Goal: Find contact information: Obtain details needed to contact an individual or organization

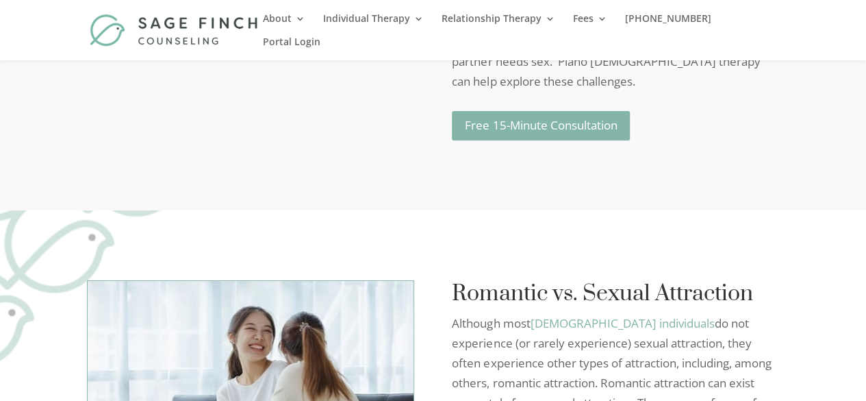
scroll to position [2533, 0]
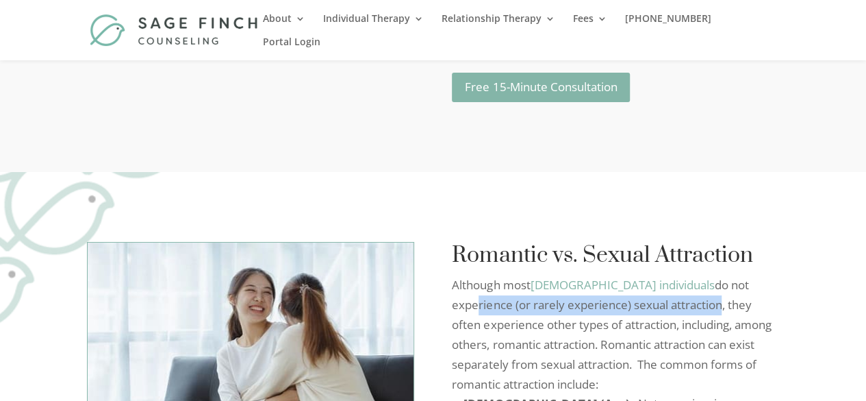
drag, startPoint x: 634, startPoint y: 187, endPoint x: 697, endPoint y: 165, distance: 66.7
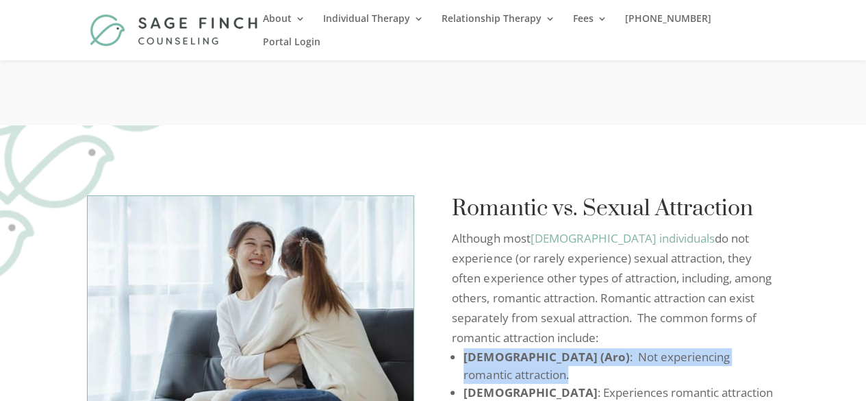
scroll to position [2602, 0]
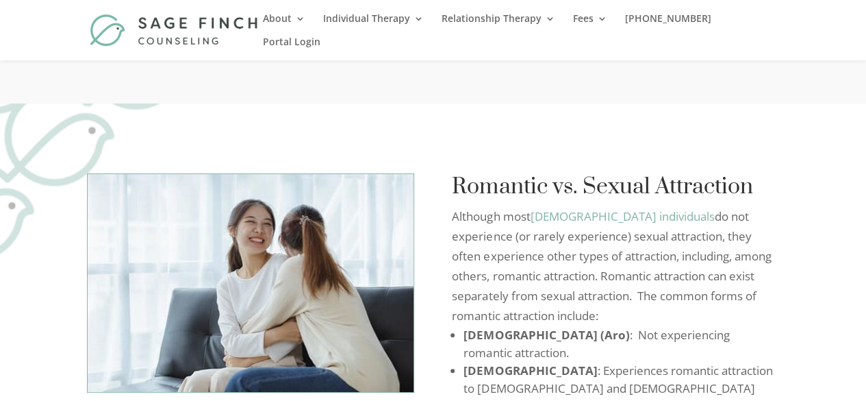
click at [551, 362] on li "Biromantic : Experiences romantic attraction to male and female genders." at bounding box center [622, 388] width 316 height 53
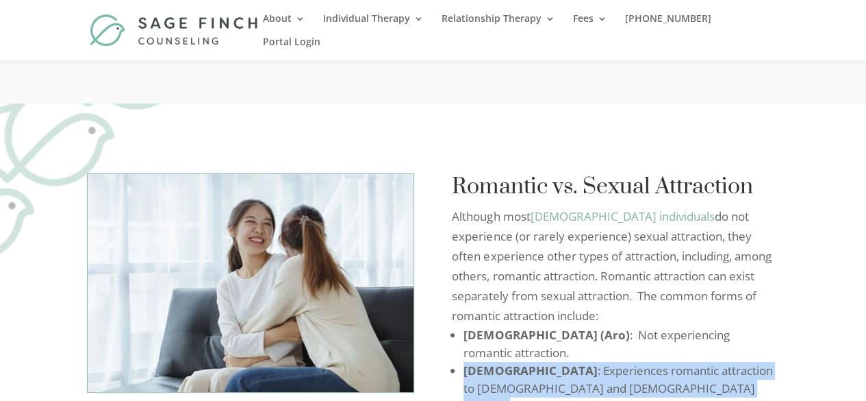
click at [551, 362] on li "Biromantic : Experiences romantic attraction to male and female genders." at bounding box center [622, 388] width 316 height 53
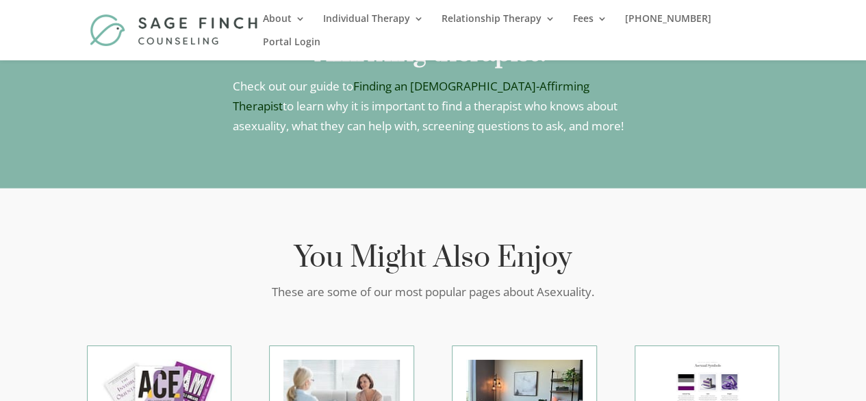
scroll to position [4588, 0]
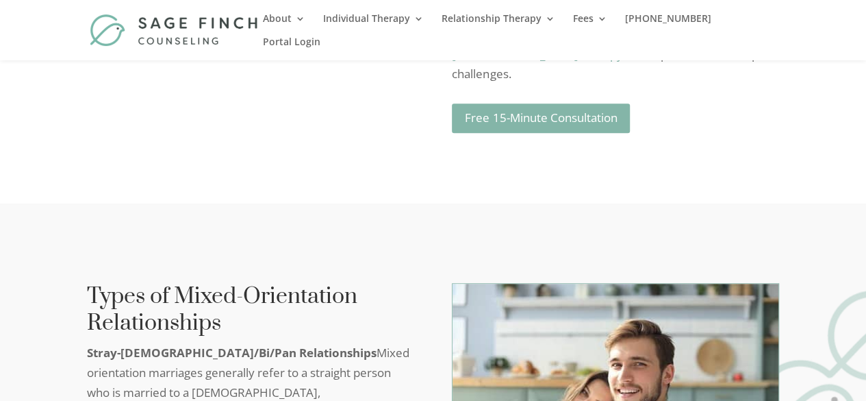
scroll to position [3287, 0]
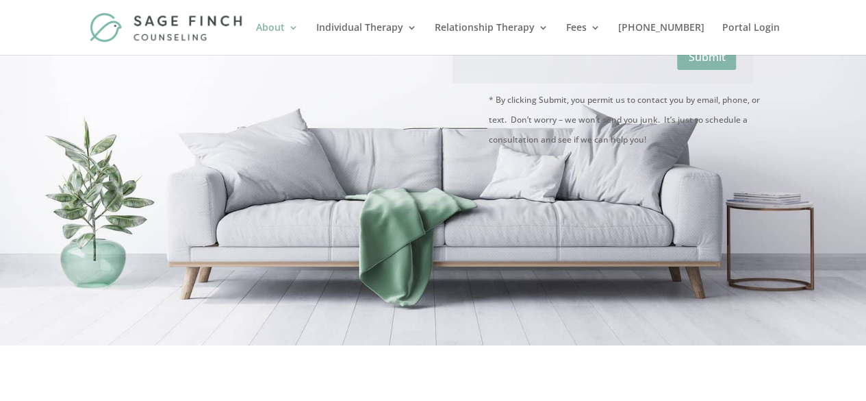
scroll to position [205, 0]
click at [579, 102] on p "* By clicking Submit, you permit us to contact you by email, phone, or text. Do…" at bounding box center [633, 120] width 291 height 60
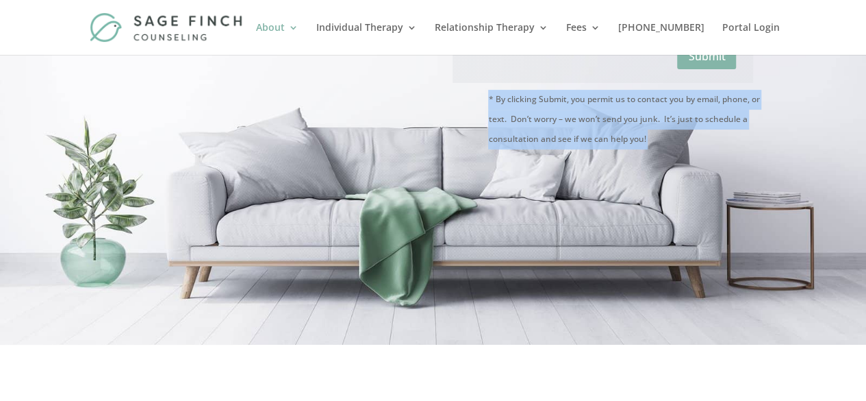
click at [579, 102] on p "* By clicking Submit, you permit us to contact you by email, phone, or text. Do…" at bounding box center [633, 120] width 291 height 60
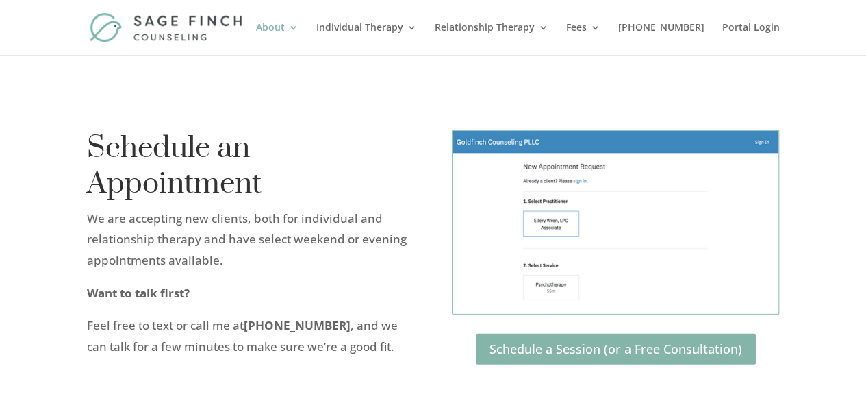
scroll to position [1712, 0]
